Goal: Navigation & Orientation: Find specific page/section

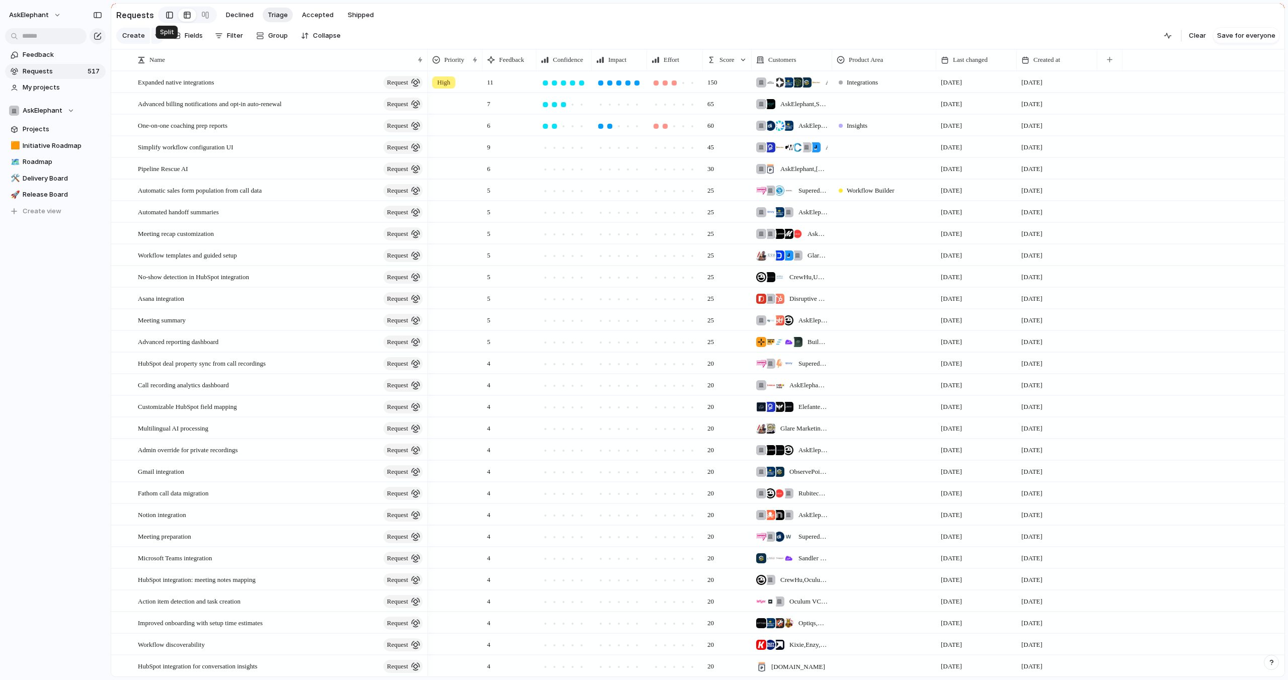
click at [167, 17] on div at bounding box center [169, 15] width 7 height 15
click at [38, 192] on span "Release Board" at bounding box center [62, 195] width 79 height 10
click at [39, 197] on span "Release Board" at bounding box center [62, 195] width 79 height 10
click at [37, 189] on link "🚀 Release Board" at bounding box center [55, 194] width 101 height 15
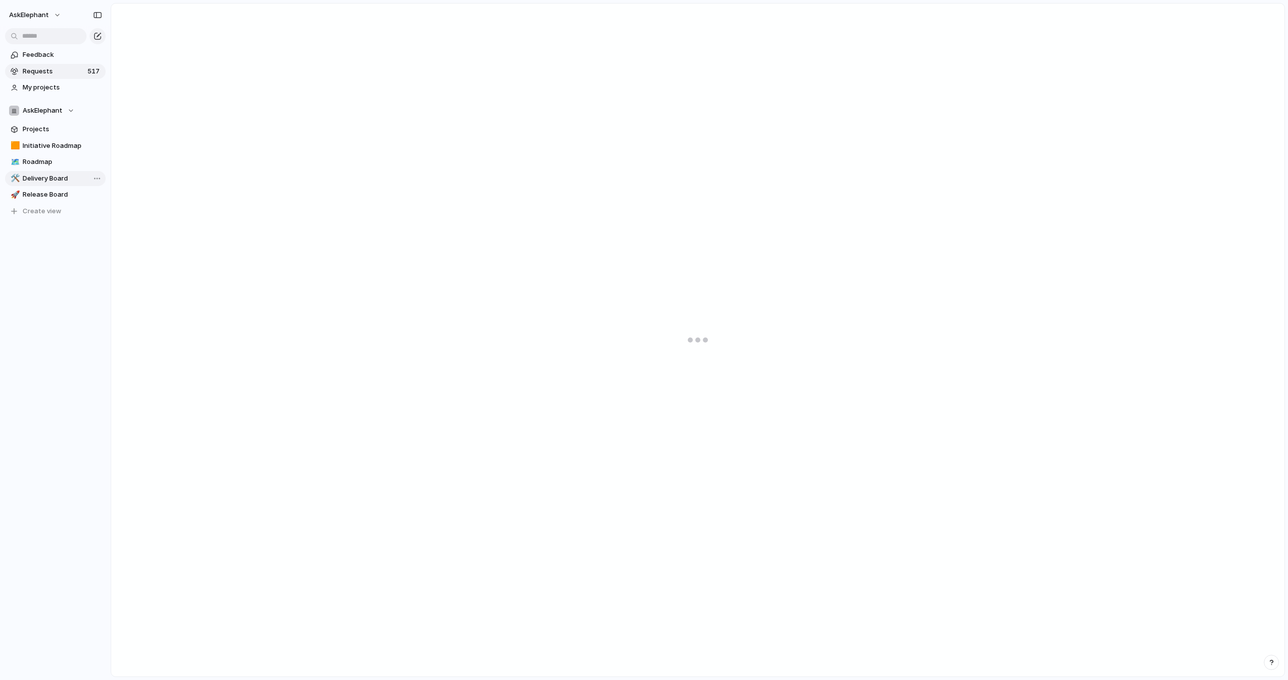
click at [55, 181] on span "Delivery Board" at bounding box center [62, 179] width 79 height 10
click at [50, 178] on span "Delivery Board" at bounding box center [62, 179] width 79 height 10
click at [53, 178] on input "**********" at bounding box center [62, 179] width 79 height 10
click at [58, 173] on link "**********" at bounding box center [55, 178] width 101 height 15
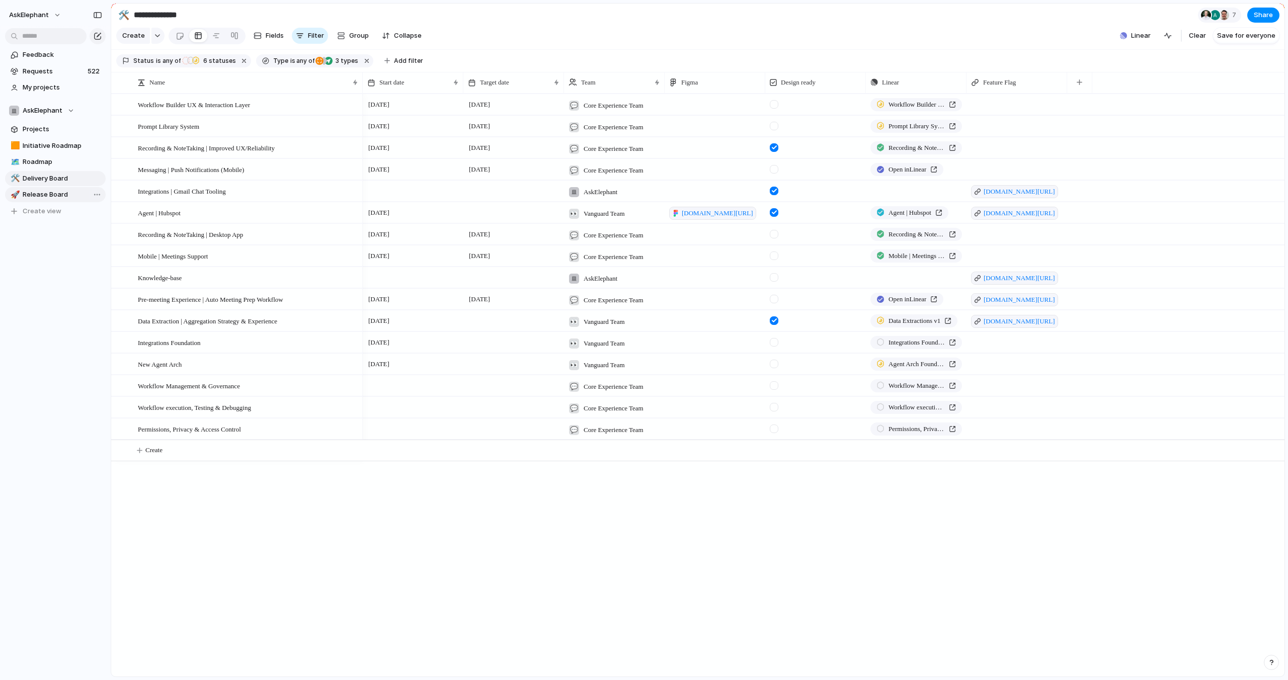
click at [53, 191] on span "Release Board" at bounding box center [62, 195] width 79 height 10
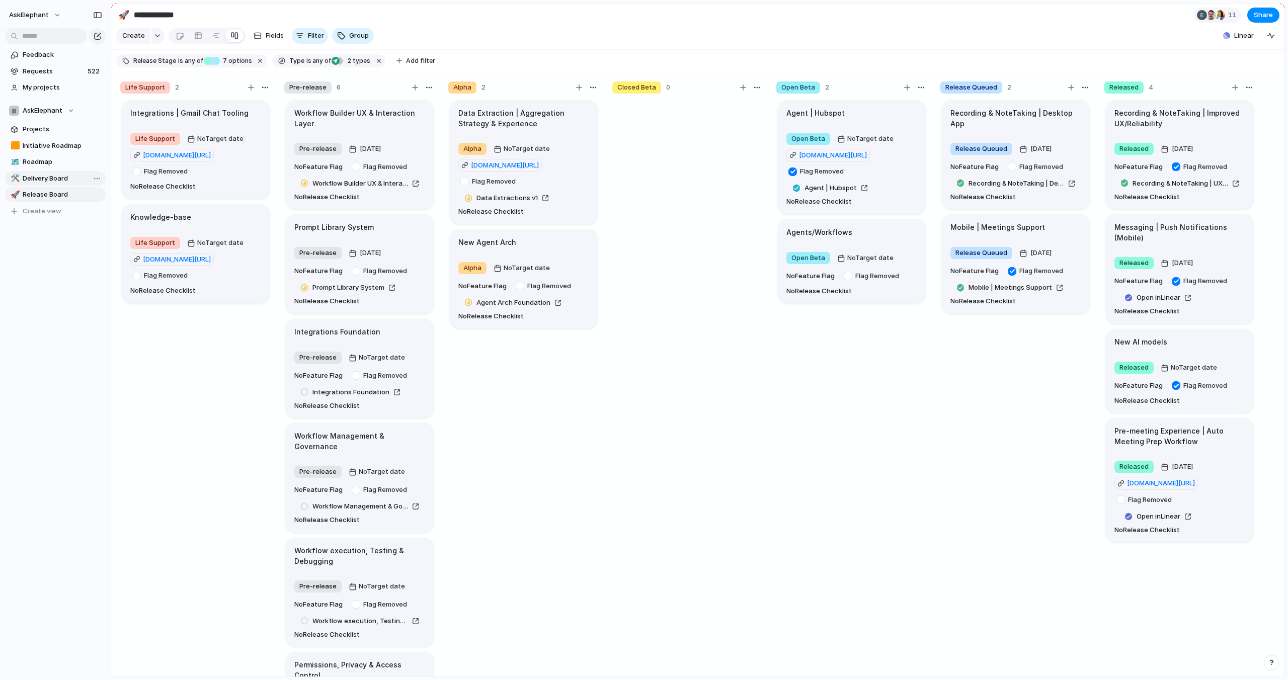
click at [55, 179] on span "Delivery Board" at bounding box center [62, 179] width 79 height 10
type input "**********"
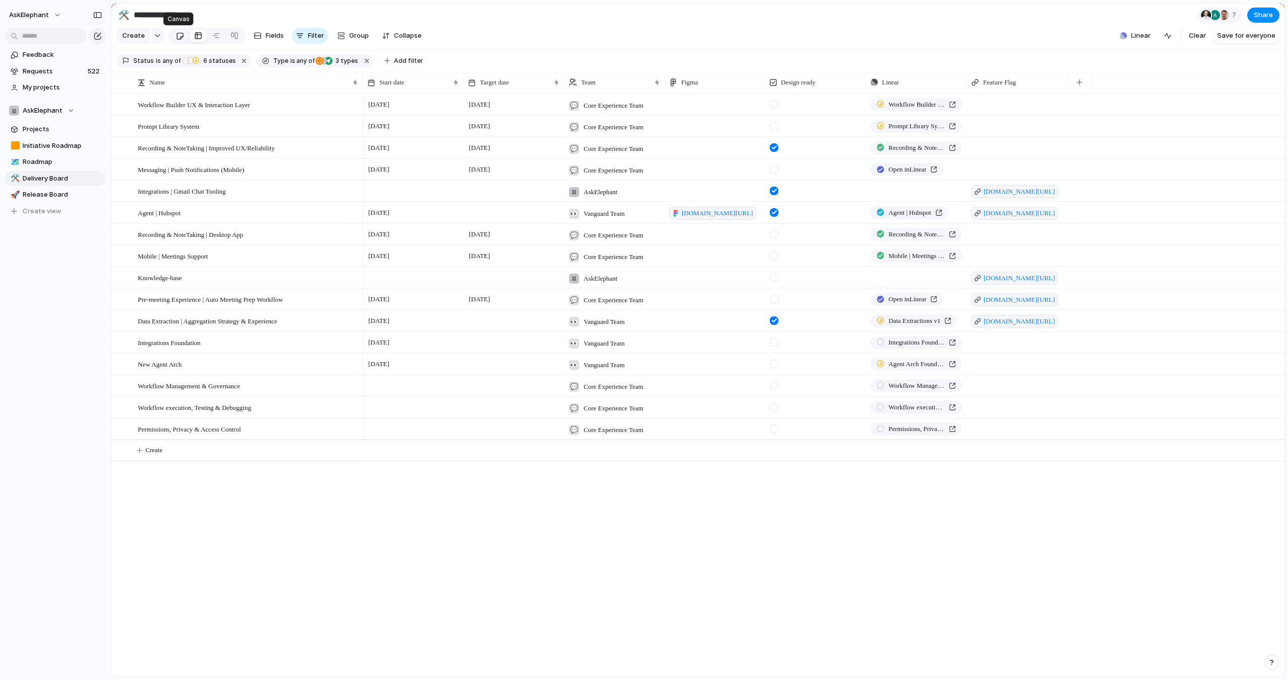
click at [177, 37] on div at bounding box center [180, 36] width 9 height 17
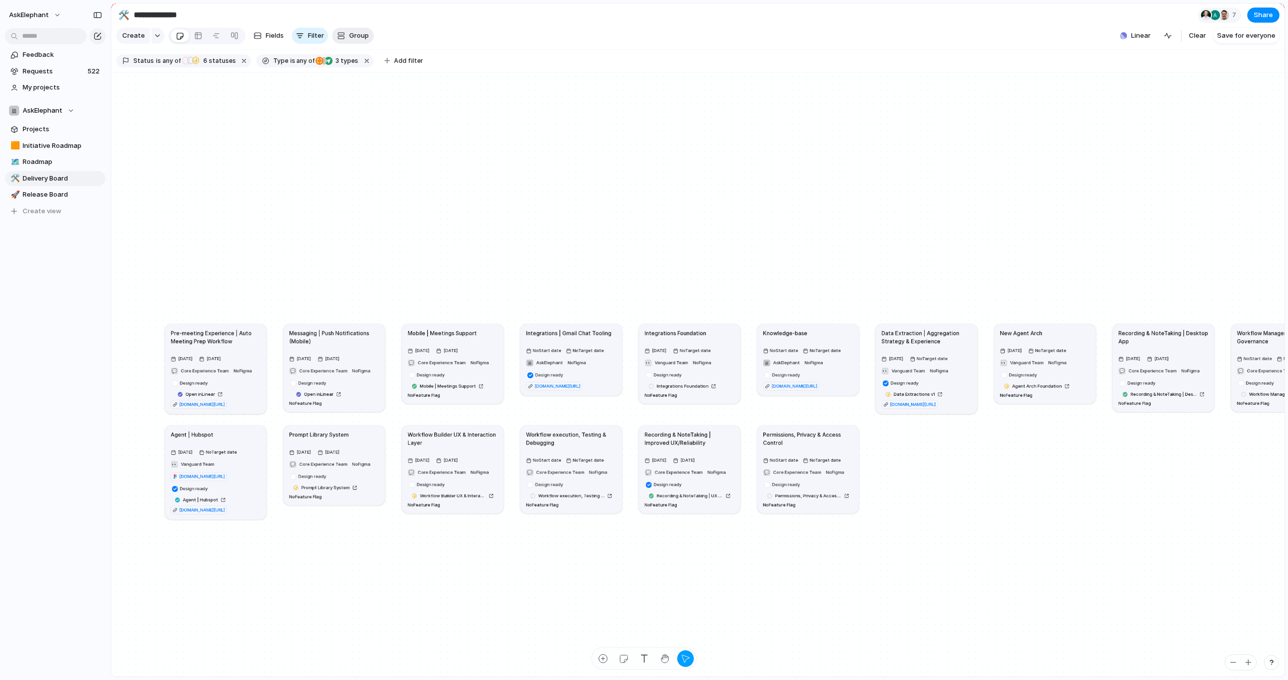
click at [354, 38] on span "Group" at bounding box center [359, 36] width 20 height 10
click at [357, 96] on span "Owner" at bounding box center [359, 96] width 21 height 10
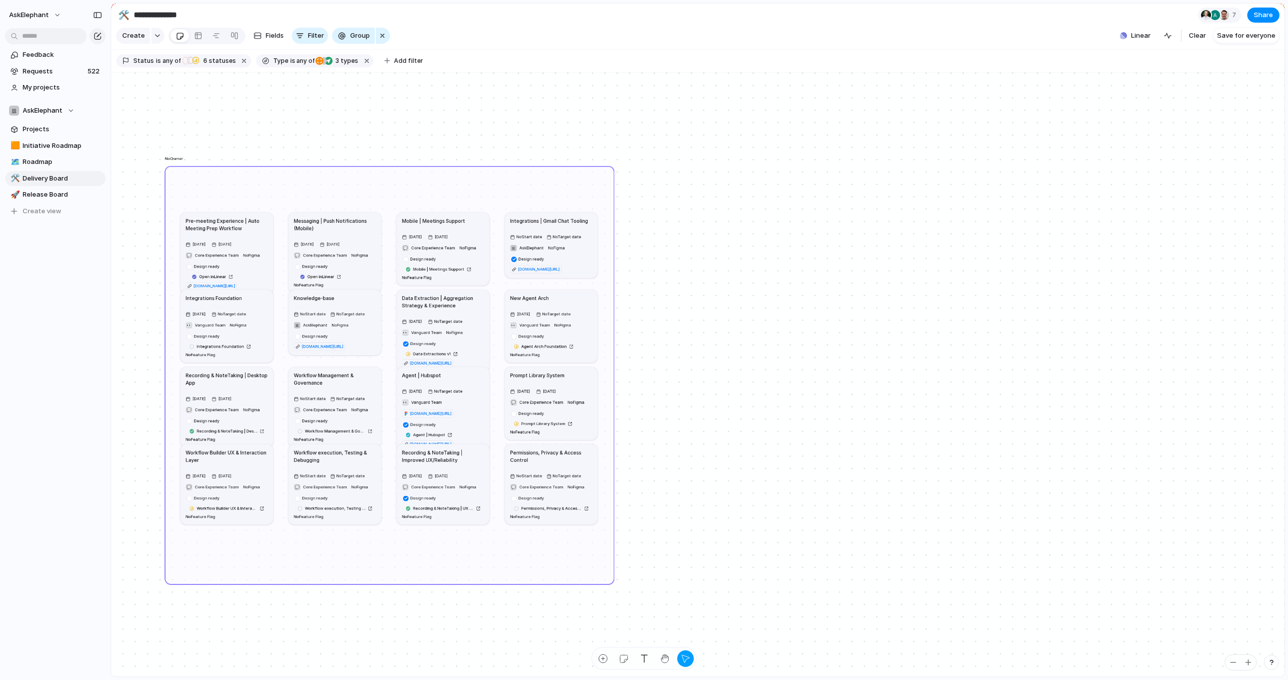
click at [382, 37] on div "button" at bounding box center [382, 36] width 8 height 12
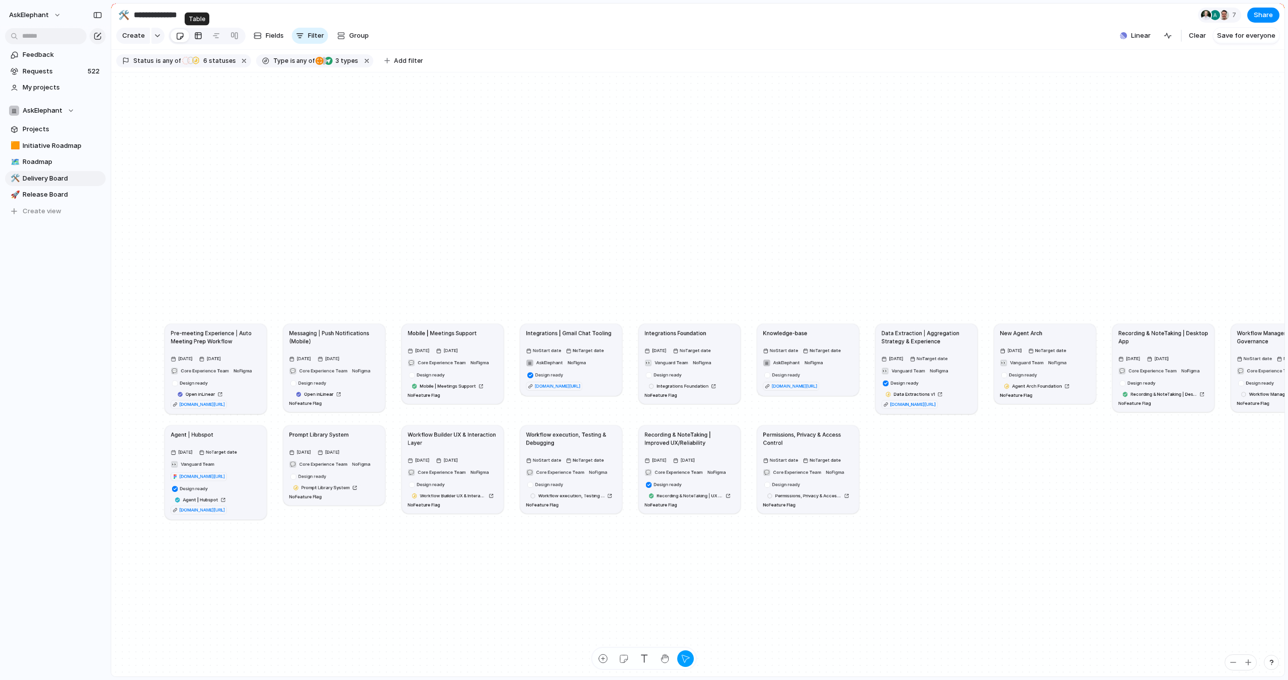
click at [200, 34] on div at bounding box center [198, 36] width 8 height 16
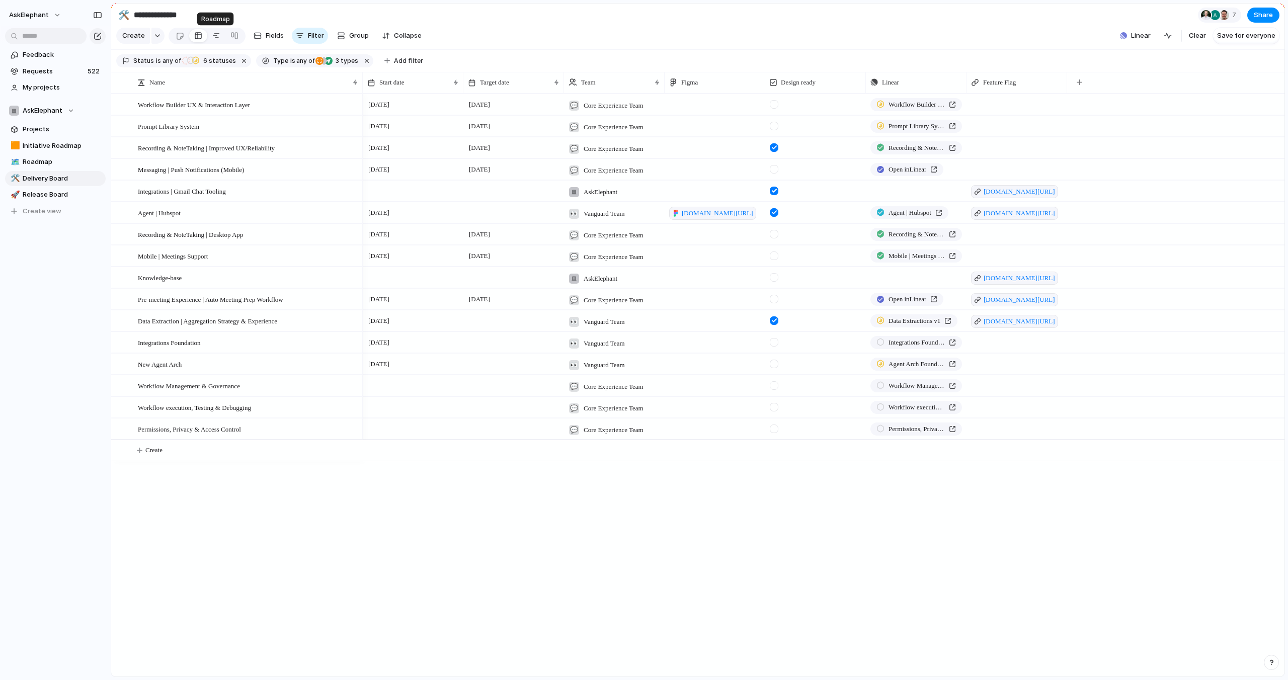
click at [215, 36] on div at bounding box center [216, 36] width 8 height 16
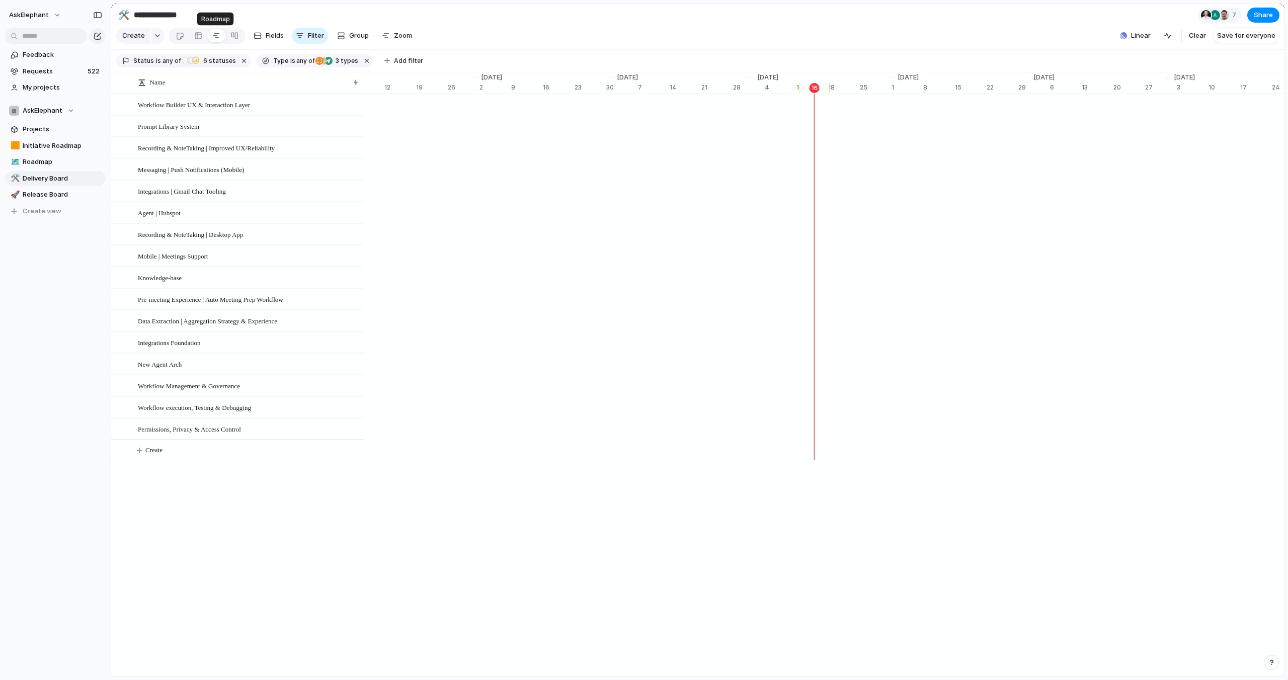
scroll to position [0, 4574]
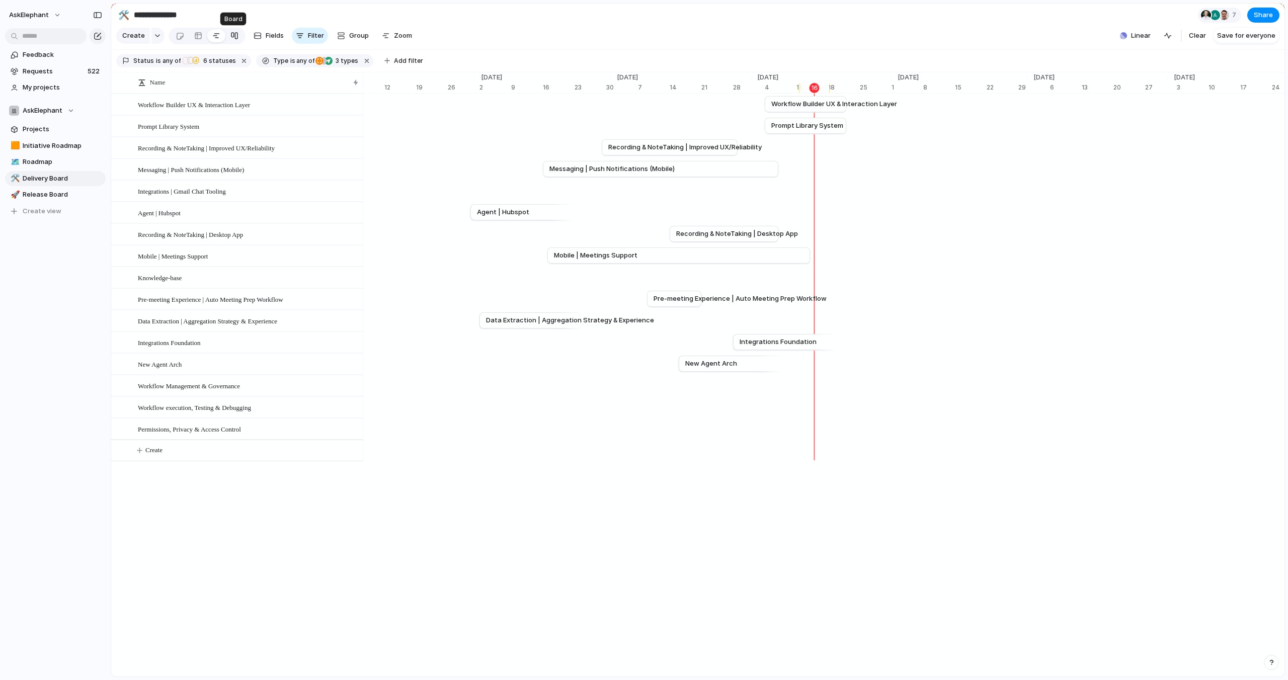
click at [236, 37] on link at bounding box center [234, 36] width 18 height 16
